Goal: Find specific page/section: Find specific page/section

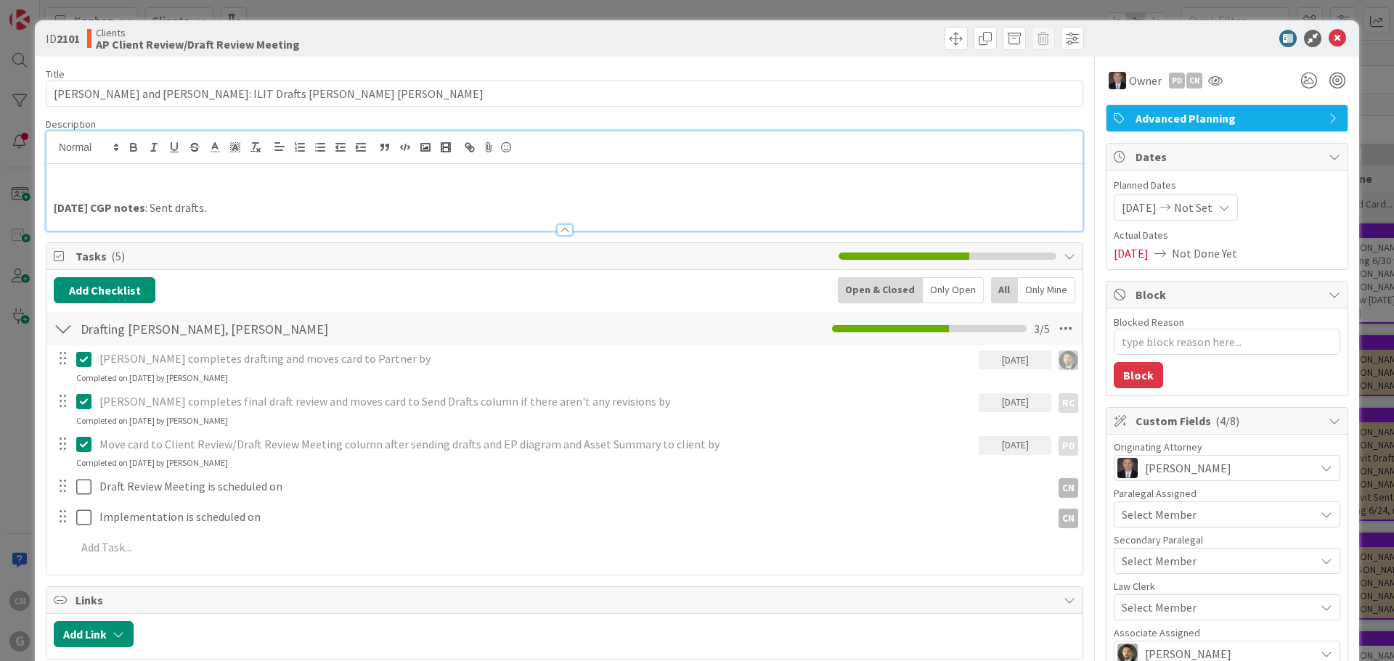
type textarea "x"
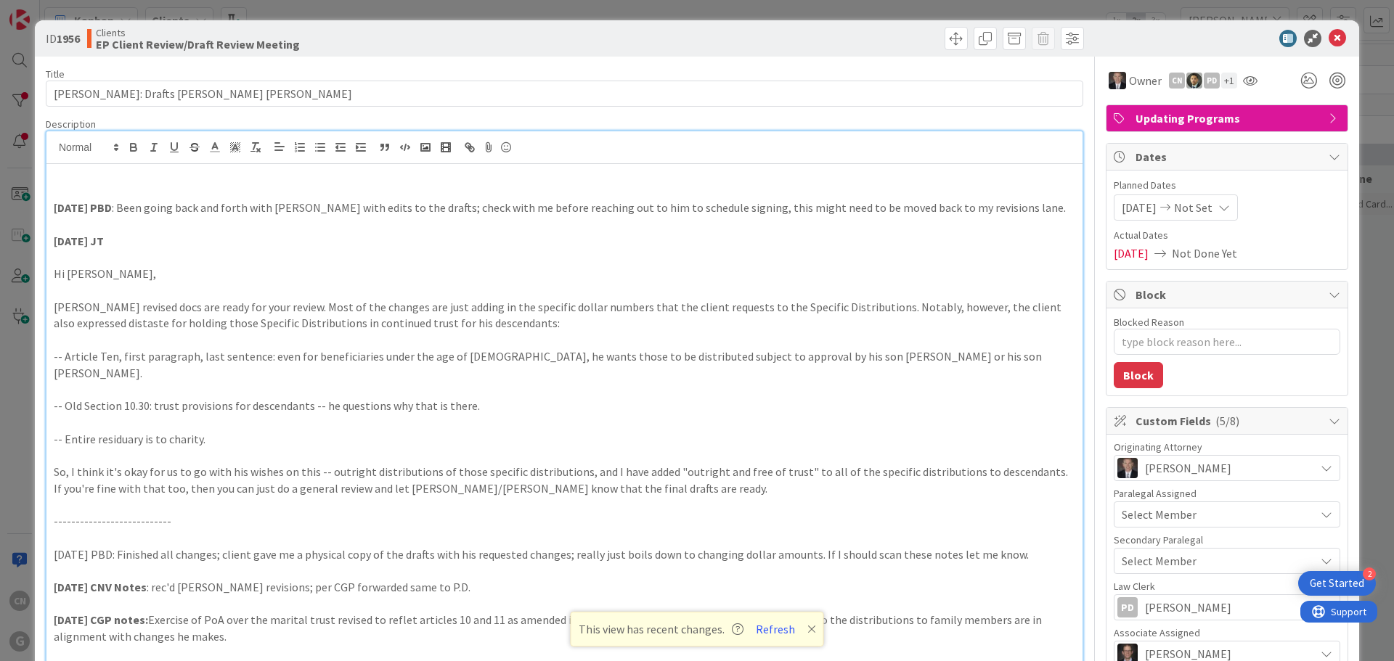
scroll to position [2105, 0]
type textarea "x"
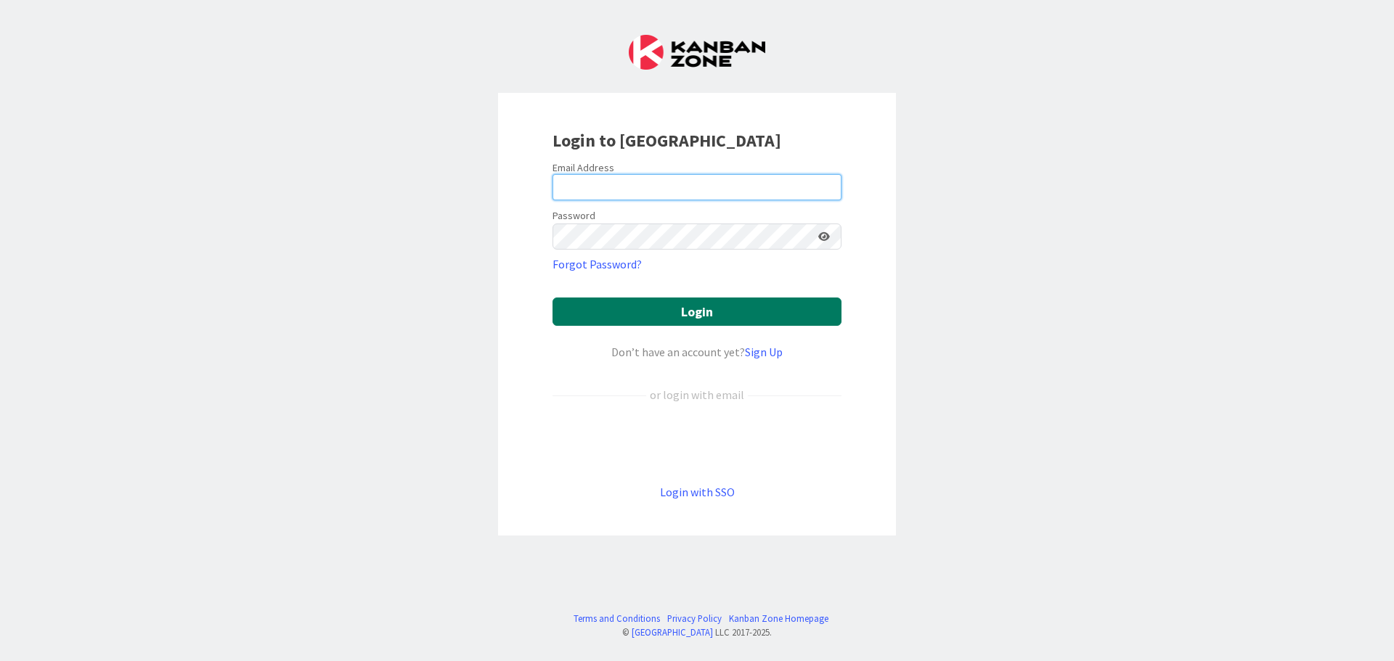
type input "[EMAIL_ADDRESS][DOMAIN_NAME]"
click at [658, 316] on button "Login" at bounding box center [696, 312] width 289 height 28
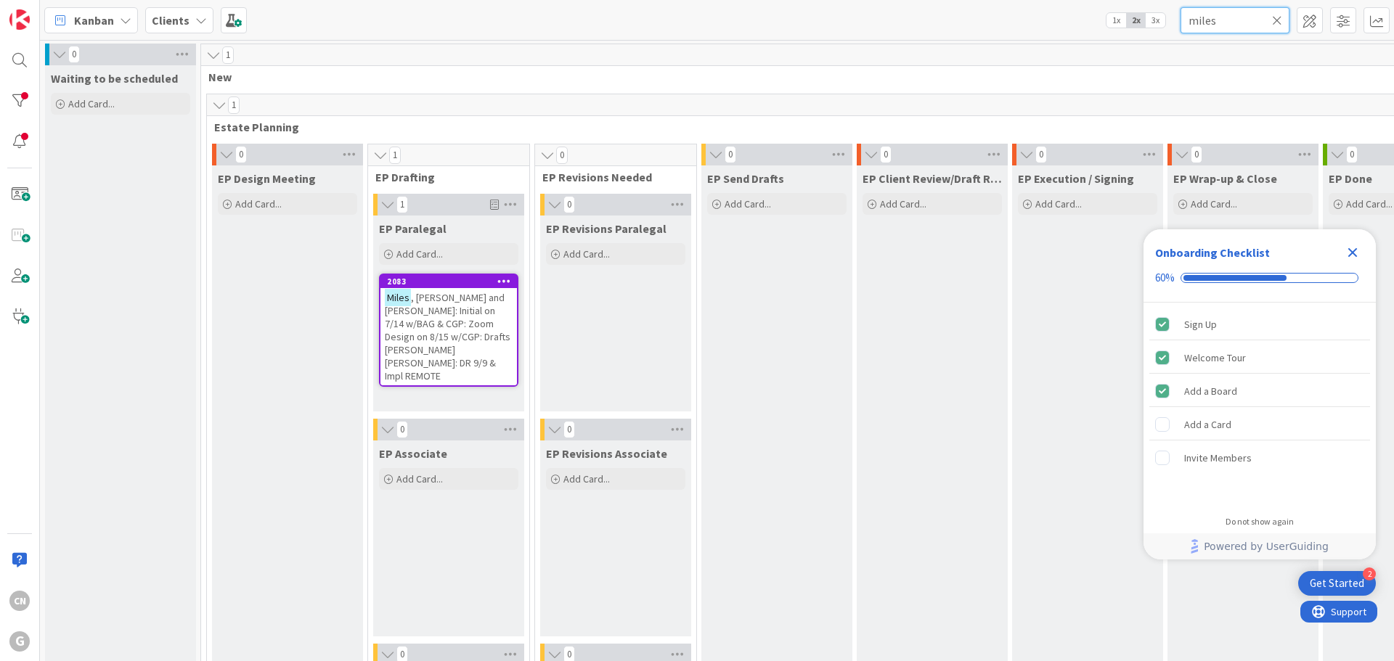
drag, startPoint x: 1234, startPoint y: 16, endPoint x: 1122, endPoint y: 30, distance: 112.7
click at [1126, 30] on div "Kanban Clients 1x 2x 3x miles" at bounding box center [717, 20] width 1354 height 40
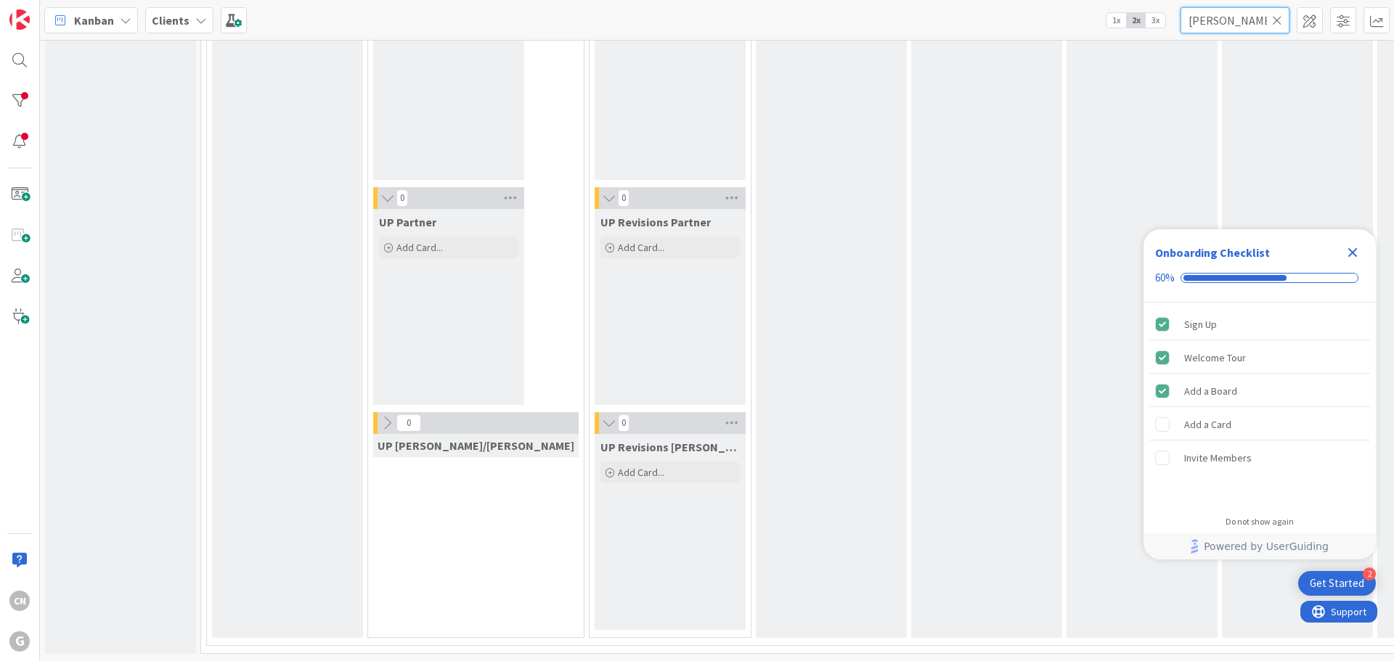
scroll to position [2500, 0]
drag, startPoint x: 1350, startPoint y: 253, endPoint x: 1293, endPoint y: 152, distance: 116.0
click at [1350, 253] on icon "Close Checklist" at bounding box center [1352, 252] width 17 height 17
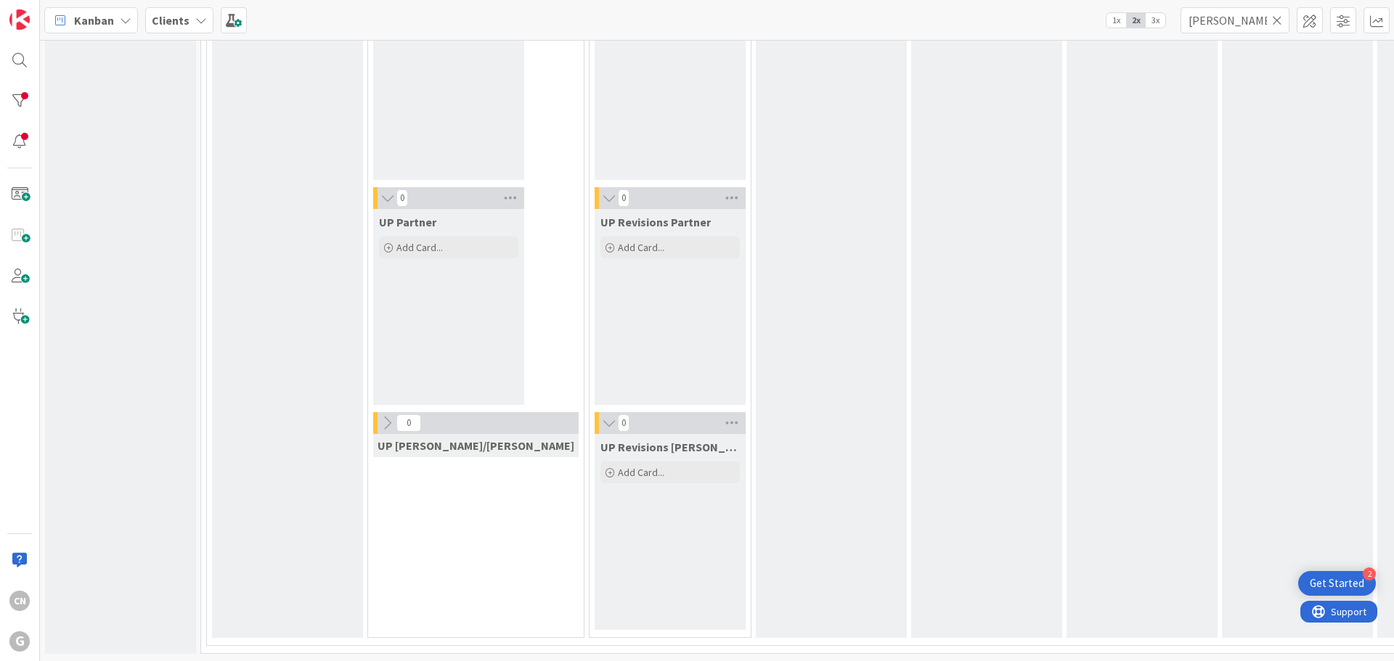
scroll to position [0, 0]
drag, startPoint x: 1219, startPoint y: 23, endPoint x: 1048, endPoint y: 33, distance: 170.9
click at [1051, 36] on div "Kanban Clients 1x 2x 3x [PERSON_NAME]" at bounding box center [717, 20] width 1354 height 40
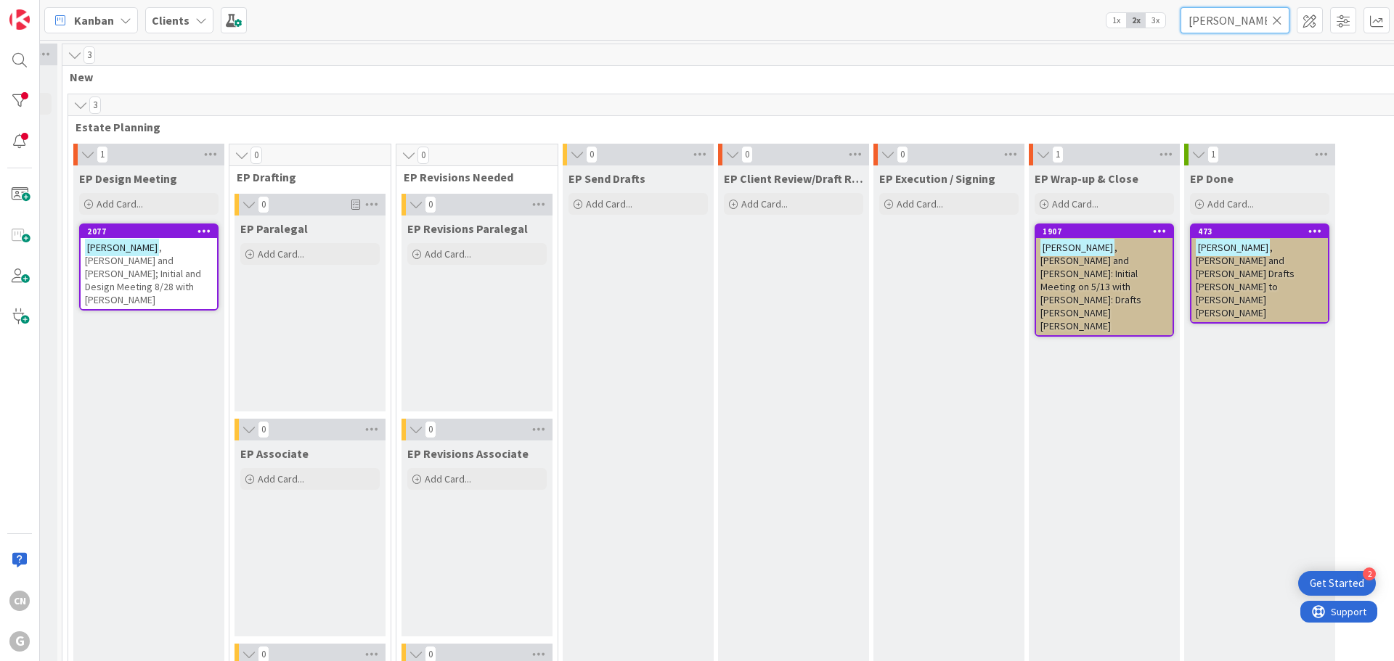
scroll to position [0, 297]
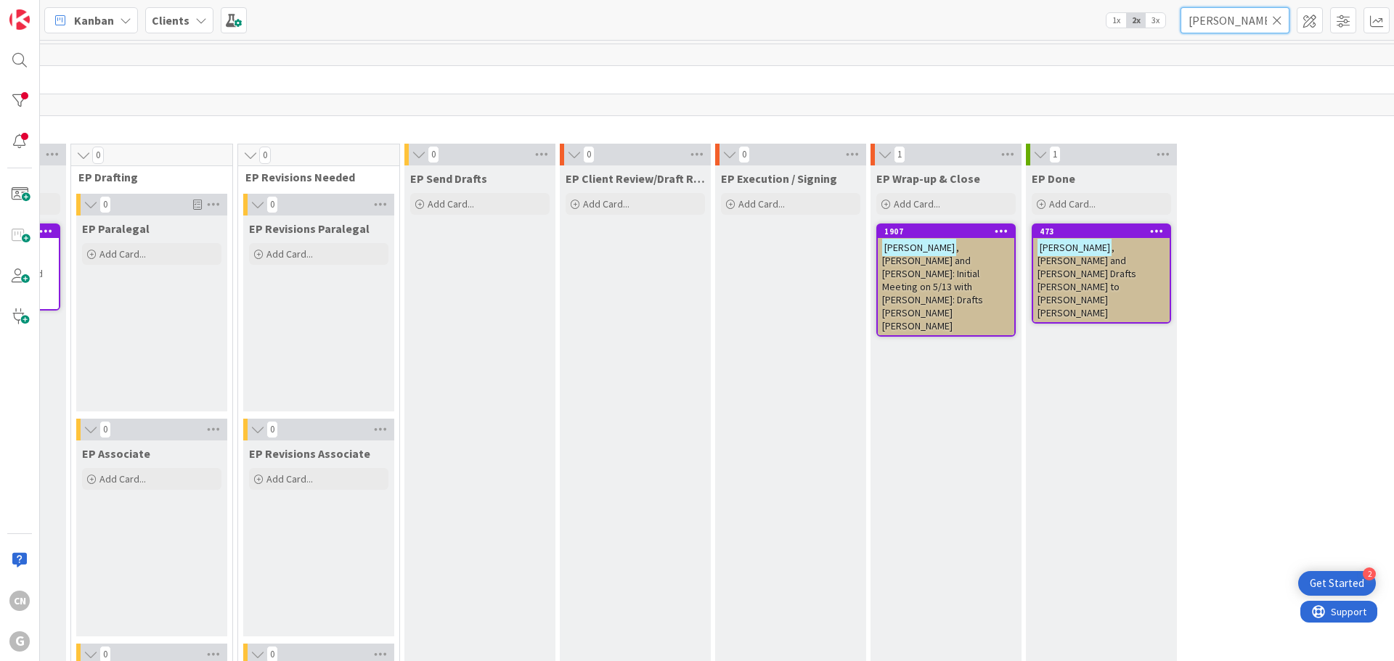
type input "[PERSON_NAME]"
click at [944, 256] on span ", [PERSON_NAME] and [PERSON_NAME]: Initial Meeting on 5/13 with [PERSON_NAME]: …" at bounding box center [932, 286] width 101 height 91
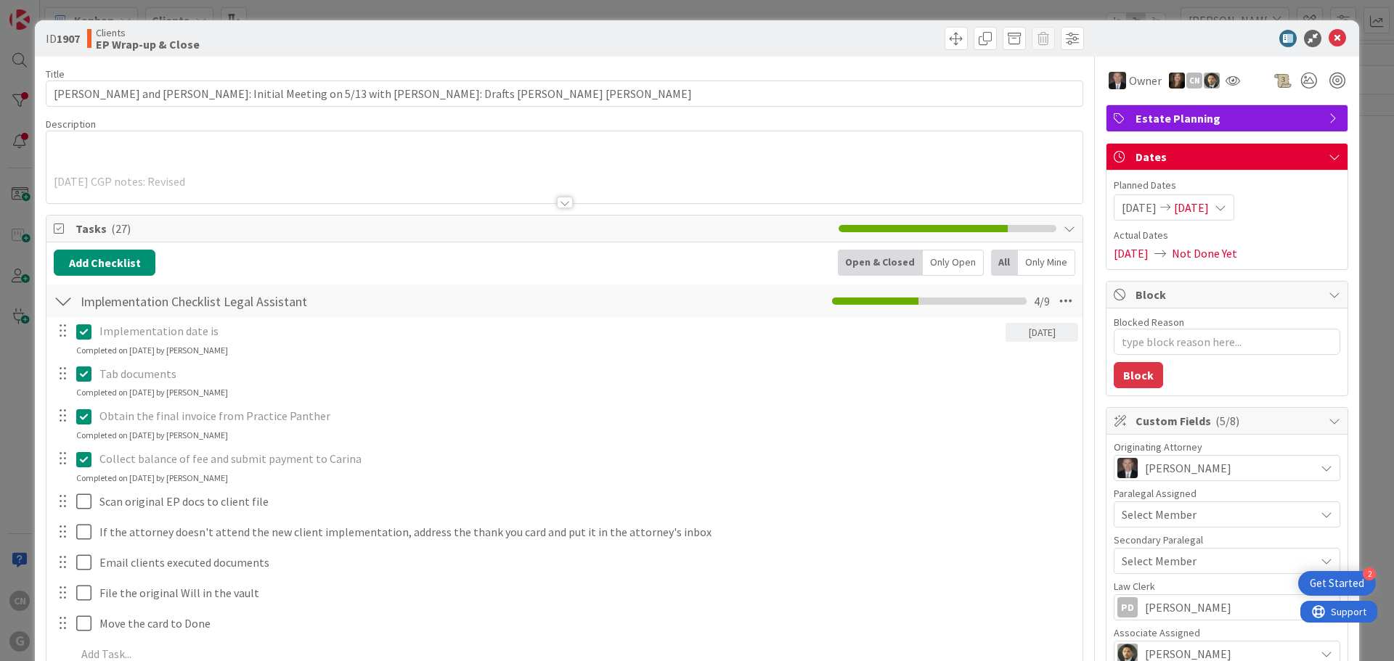
click at [558, 201] on div at bounding box center [565, 203] width 16 height 12
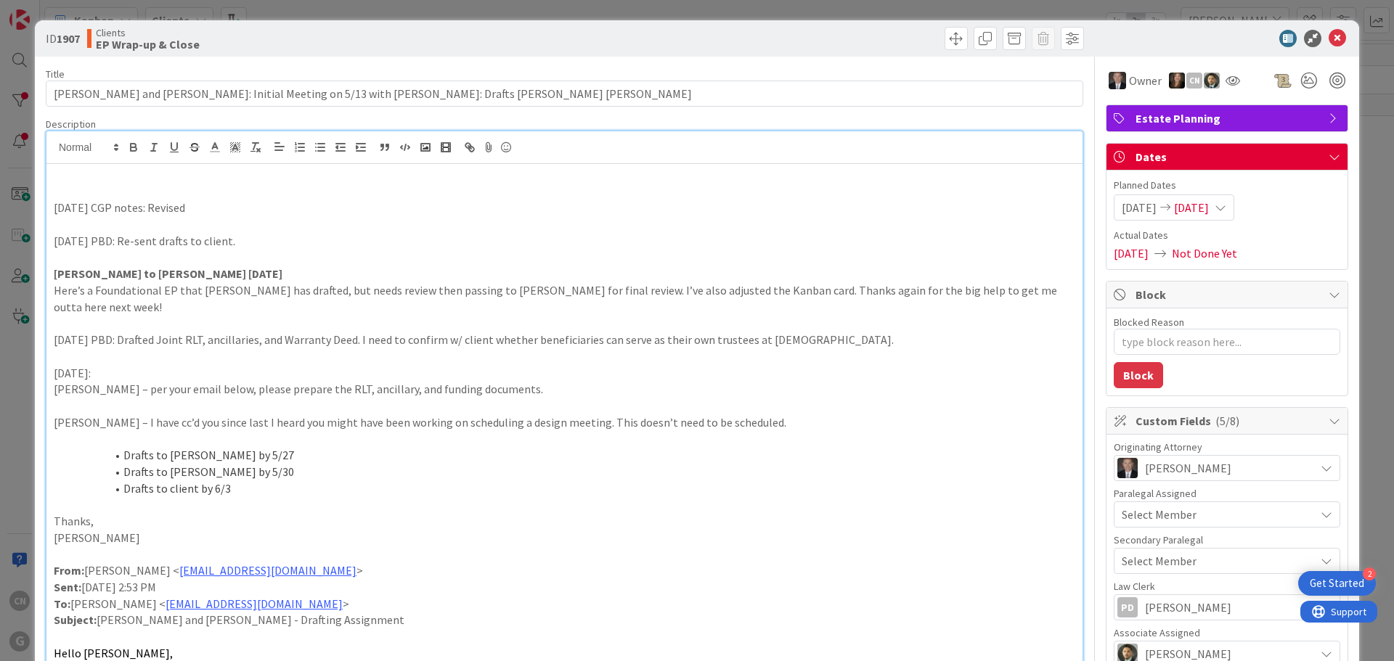
click at [164, 195] on p at bounding box center [564, 192] width 1021 height 17
type textarea "x"
